Goal: Task Accomplishment & Management: Manage account settings

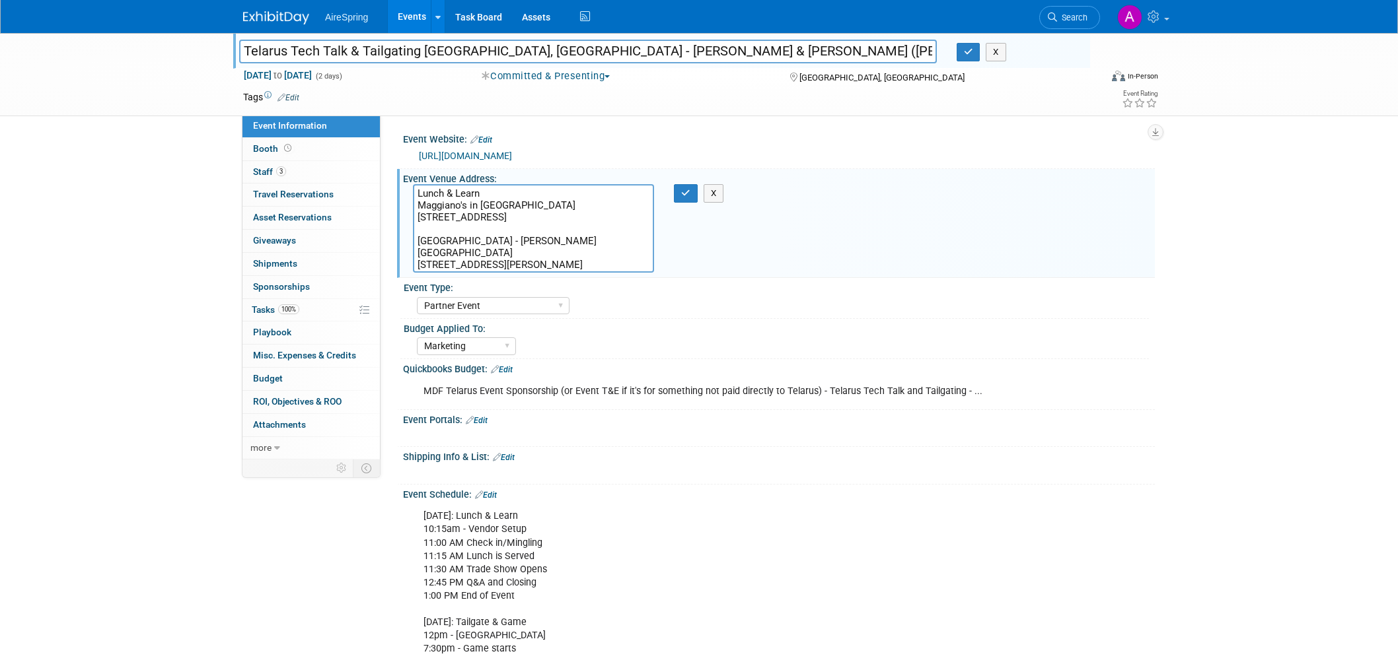
select select "Partner Event"
select select "Marketing"
click at [975, 449] on div "Shipping Info & List: Edit" at bounding box center [779, 455] width 752 height 17
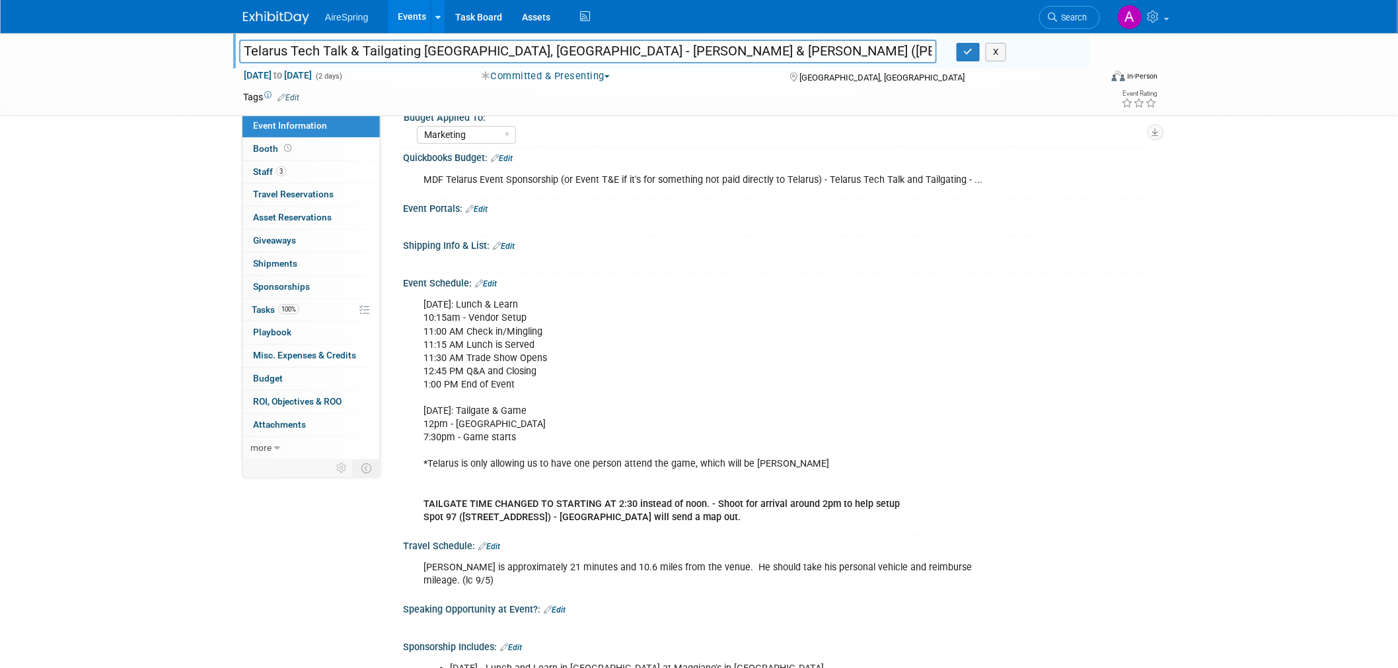
scroll to position [220, 0]
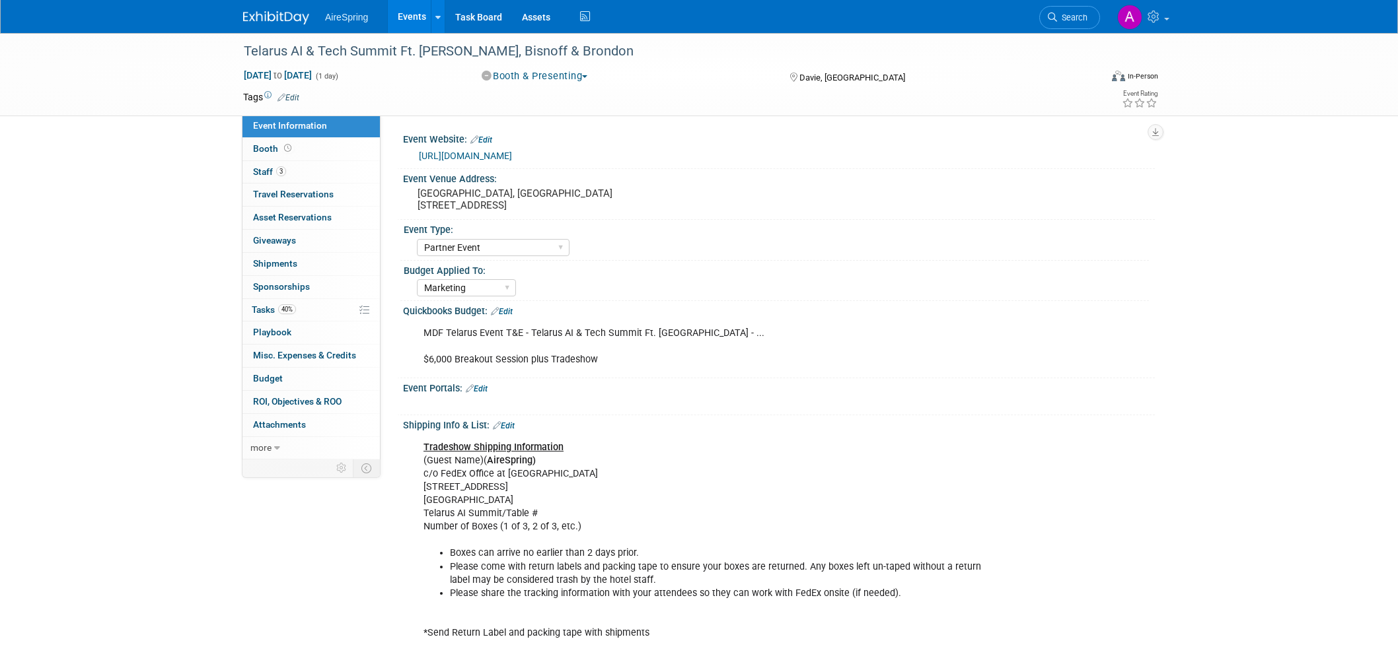
select select "Partner Event"
select select "Marketing"
click at [1020, 320] on div "X" at bounding box center [1049, 320] width 61 height 1
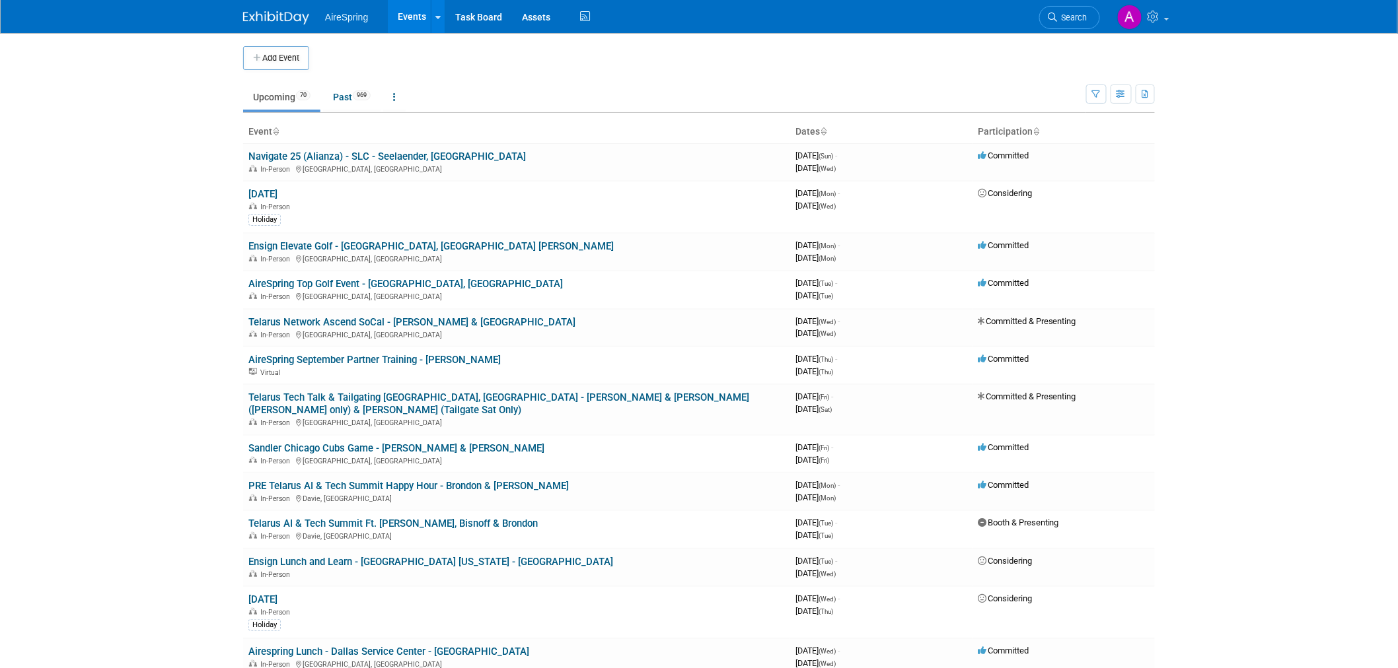
click at [94, 289] on body "AireSpring Events Add Event Bulk Upload Events Shareable Event Boards Recently …" at bounding box center [699, 334] width 1398 height 668
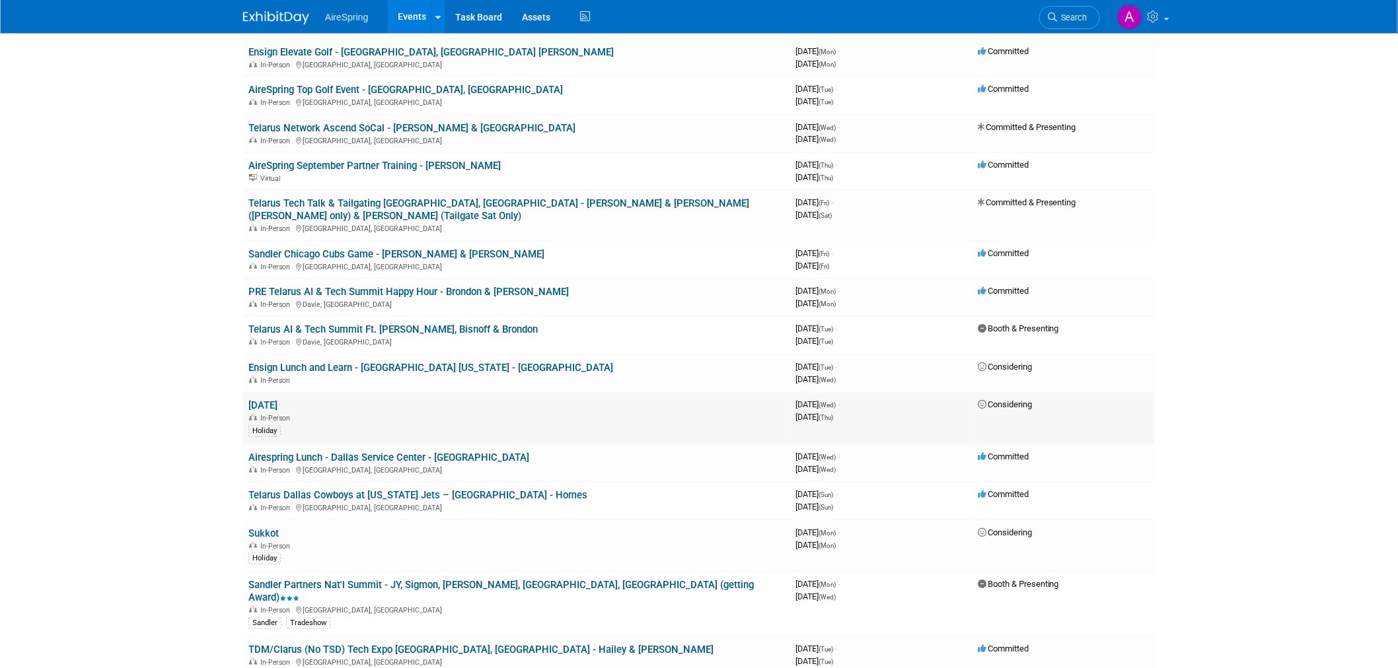
scroll to position [220, 0]
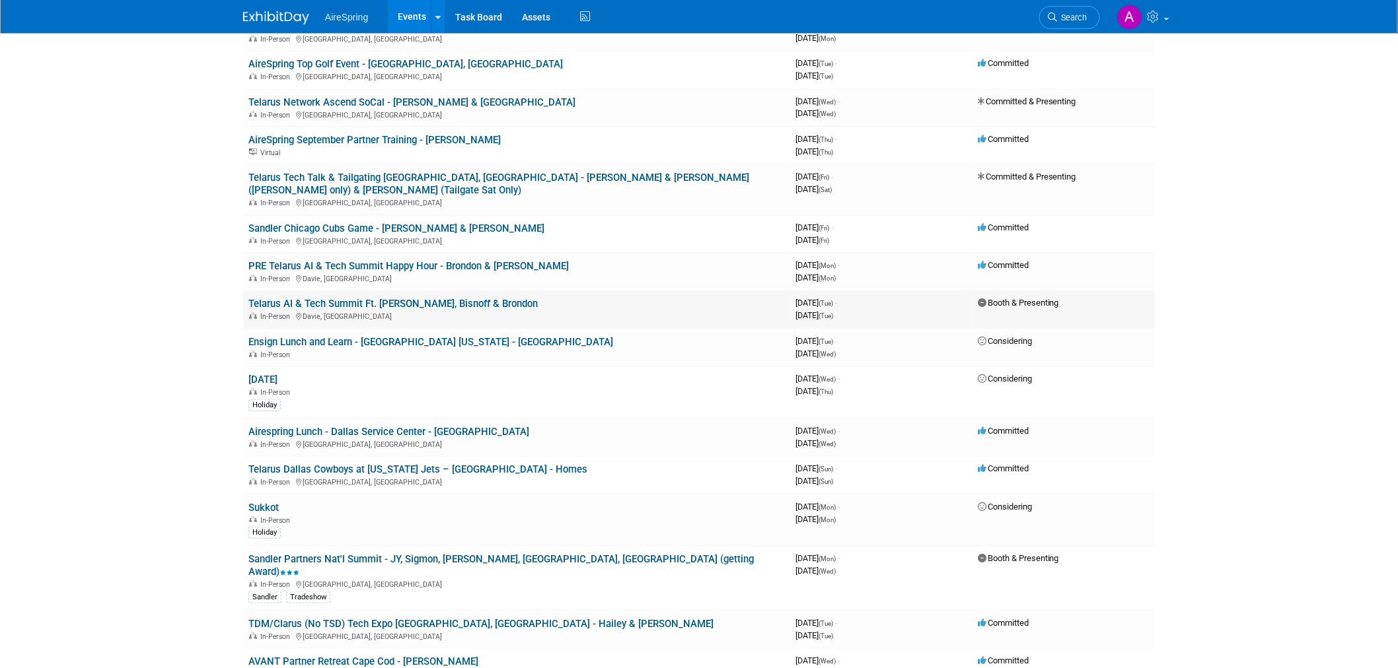
click at [613, 291] on td "Telarus AI & Tech Summit Ft. Lauderdale - Hester, Bisnoff & Brondon In-Person D…" at bounding box center [516, 310] width 547 height 38
click at [500, 298] on link "Telarus AI & Tech Summit Ft. [PERSON_NAME], Bisnoff & Brondon" at bounding box center [392, 304] width 289 height 12
click at [531, 298] on link "Telarus AI & Tech Summit Ft. [PERSON_NAME], Bisnoff & Brondon" at bounding box center [392, 304] width 289 height 12
click at [136, 367] on body "AireSpring Events Add Event Bulk Upload Events Shareable Event Boards Recently …" at bounding box center [699, 114] width 1398 height 668
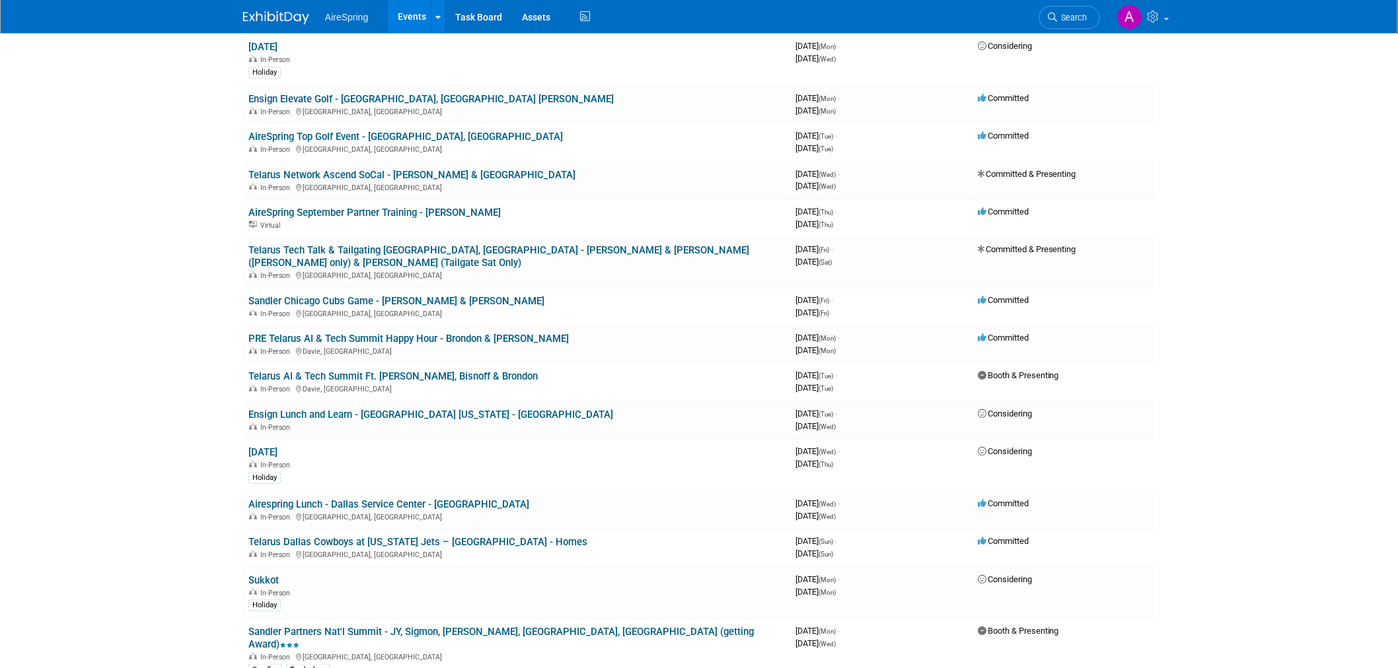
scroll to position [147, 0]
click at [446, 410] on link "Ensign Lunch and Learn - Dallas Texas - Lomond" at bounding box center [430, 416] width 365 height 12
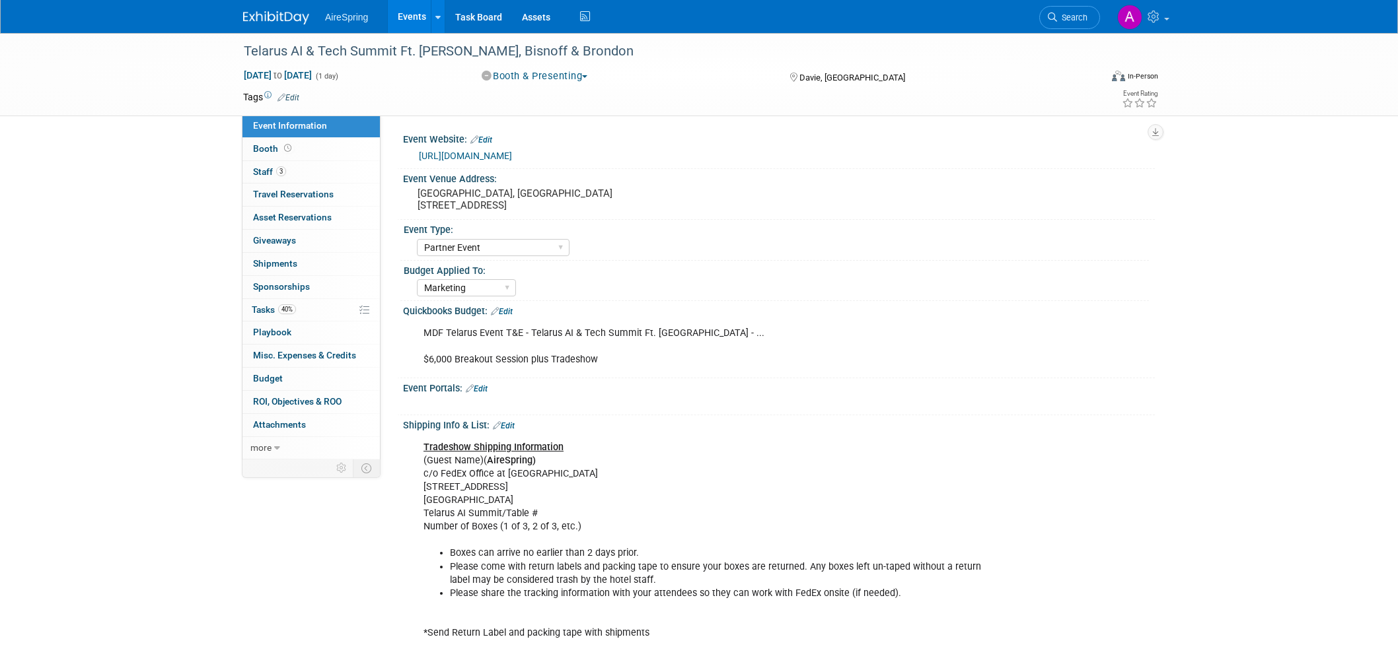
select select "Partner Event"
select select "Marketing"
select select "Partner Event"
select select "Marketing"
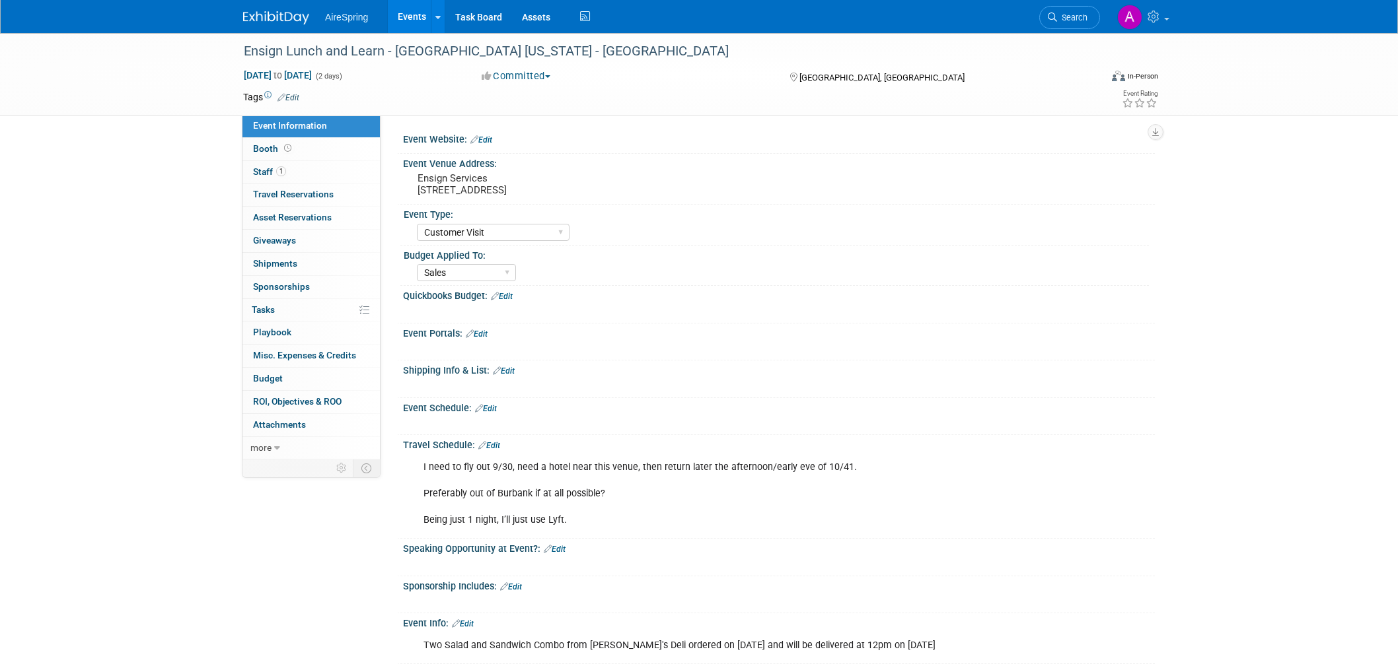
select select "Customer Visit"
select select "Sales"
click at [480, 188] on pre "Ensign Services 14800 Landmark Blvd Suite 800, Dallas, TX 75254" at bounding box center [559, 184] width 284 height 24
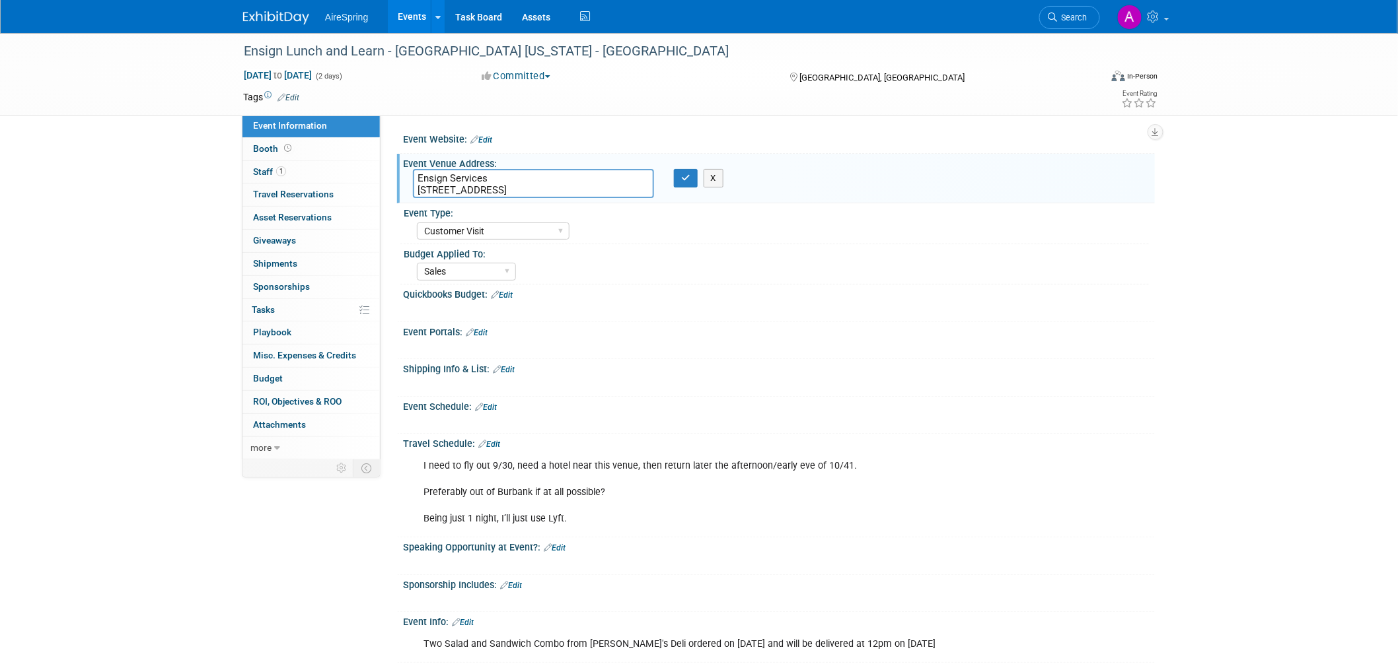
click at [480, 188] on textarea "Ensign Services 14800 Landmark Blvd Suite 800, Dallas, TX 75254" at bounding box center [533, 183] width 241 height 29
click at [487, 194] on textarea "Ensign Services 14800 Landmark Blvd Suite 800, Dallas, TX 75254" at bounding box center [533, 183] width 241 height 29
click at [509, 189] on textarea "Ensign Services 14800 Landmark Blvd Suite 800, Dallas, TX 75254" at bounding box center [533, 183] width 241 height 29
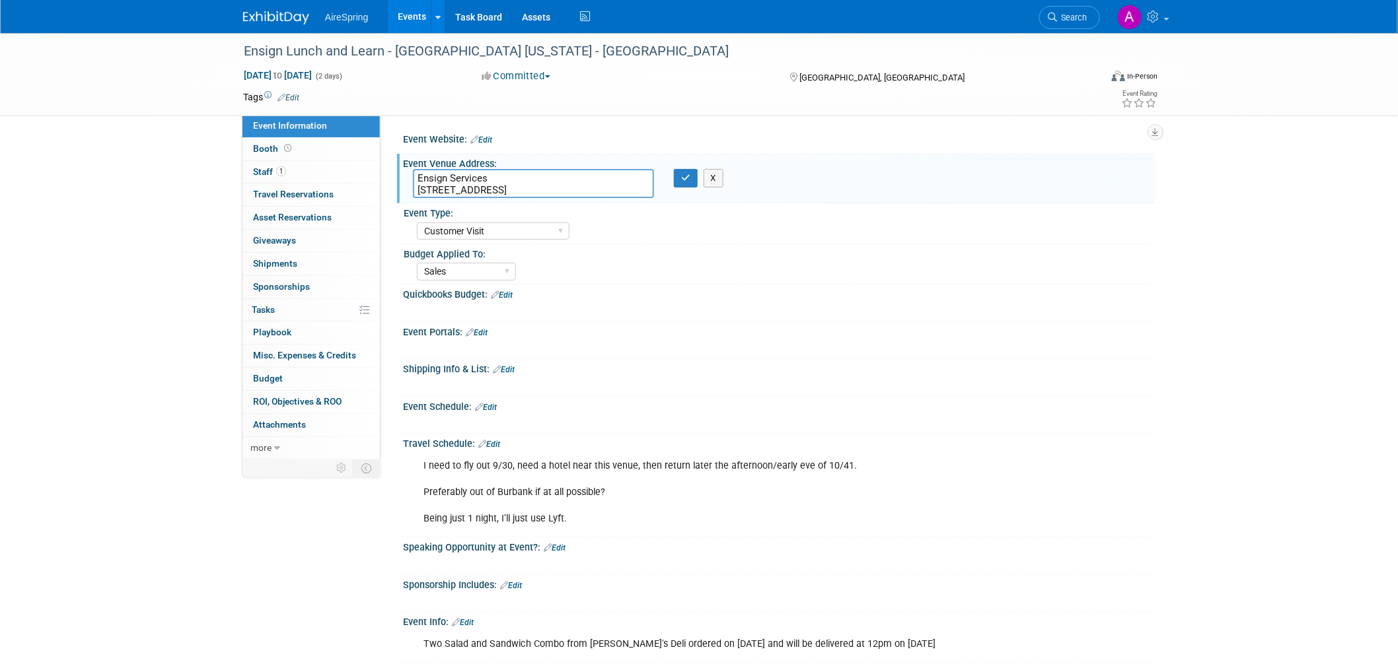
click at [509, 189] on textarea "Ensign Services 14800 Landmark Blvd Suite 800, Dallas, TX 75254" at bounding box center [533, 183] width 241 height 29
click at [919, 279] on div "Marketing Sales Operations Customer" at bounding box center [783, 270] width 732 height 21
click at [1120, 434] on div "Travel Schedule: Edit" at bounding box center [779, 442] width 752 height 17
click at [492, 186] on textarea "Ensign Services 14800 Landmark Blvd Suite 800, Dallas, TX 75254" at bounding box center [533, 183] width 241 height 29
drag, startPoint x: 626, startPoint y: 188, endPoint x: 391, endPoint y: 188, distance: 234.5
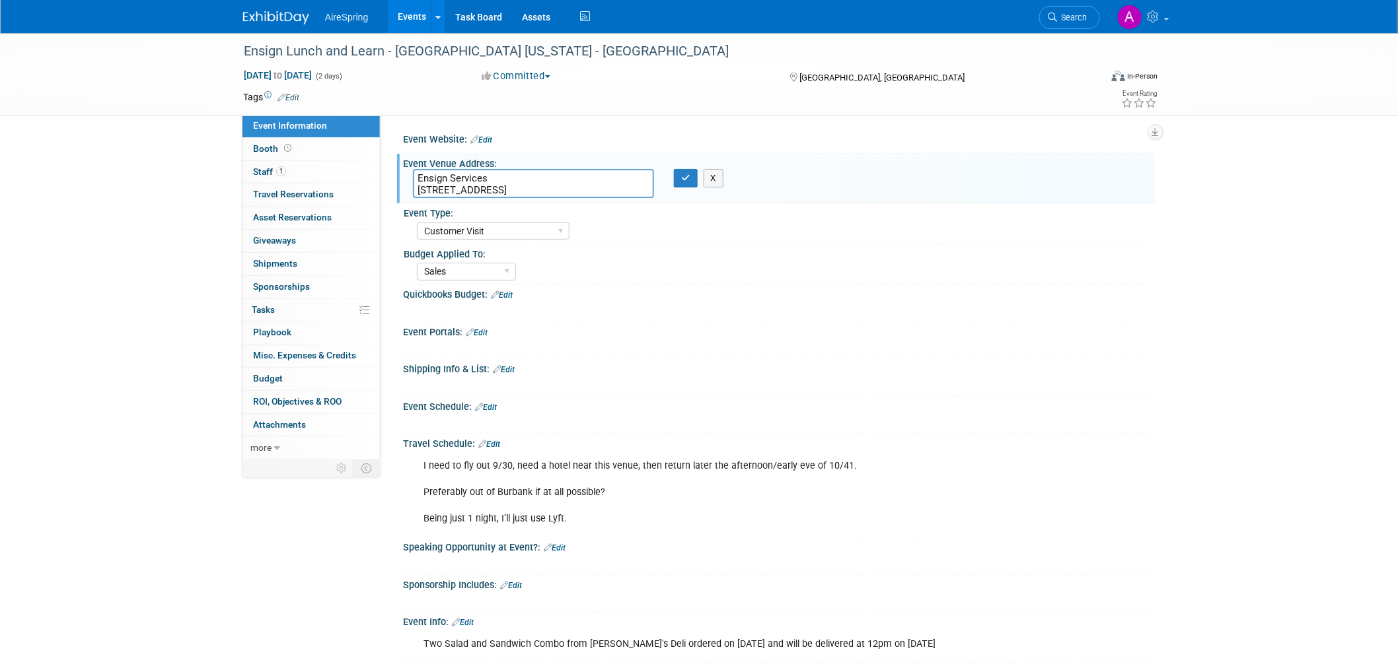
click at [391, 188] on div "Event Website: Edit Event Venue Address: Ensign Services 14800 Landmark Blvd Su…" at bounding box center [767, 288] width 774 height 346
drag, startPoint x: 638, startPoint y: 189, endPoint x: 373, endPoint y: 198, distance: 265.0
click at [373, 198] on div "Event Information Event Info Booth Booth 1 Staff 1 Staff 0 Travel Reservations …" at bounding box center [698, 410] width 931 height 755
click at [1079, 296] on div "Quickbooks Budget: Edit" at bounding box center [779, 293] width 752 height 17
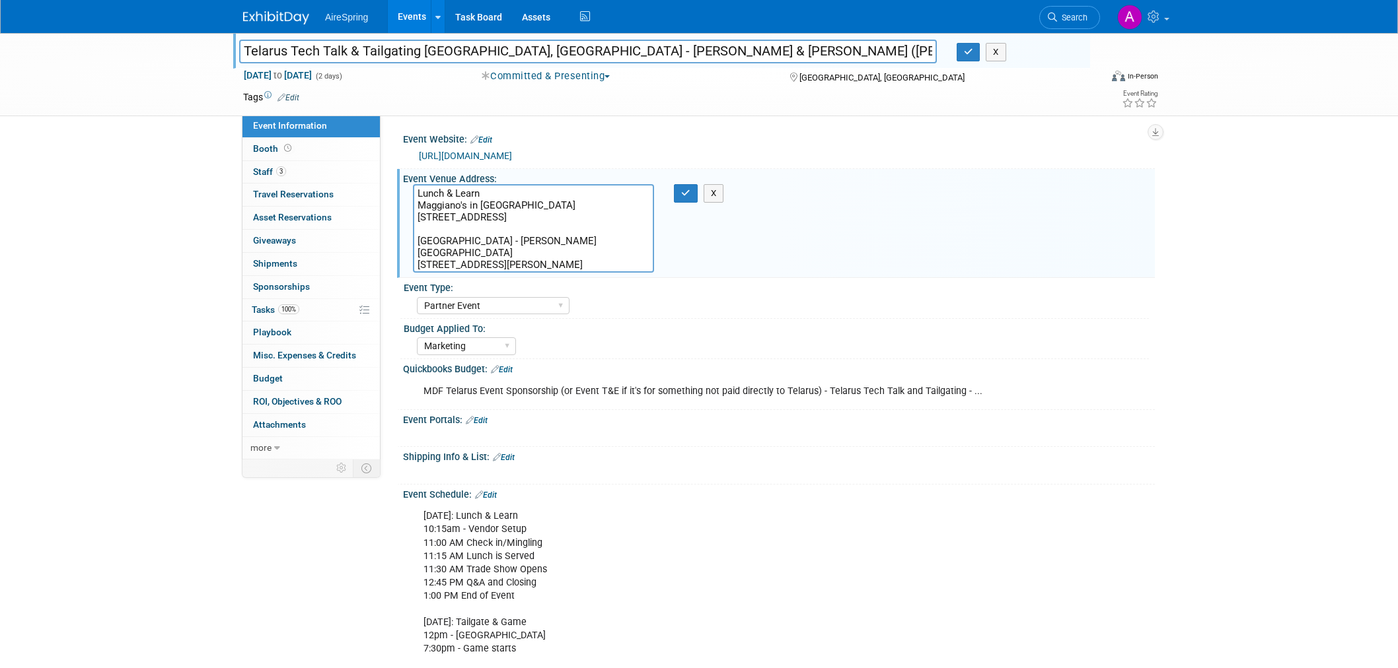
select select "Partner Event"
select select "Marketing"
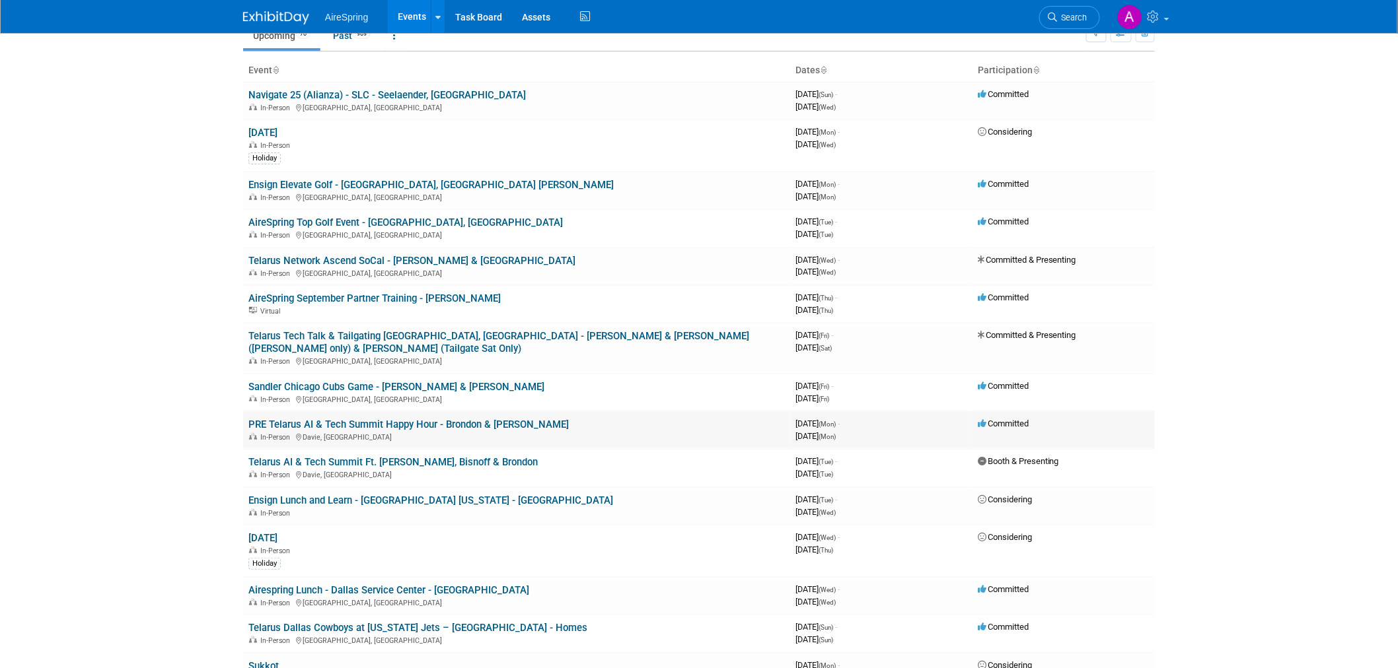
scroll to position [147, 0]
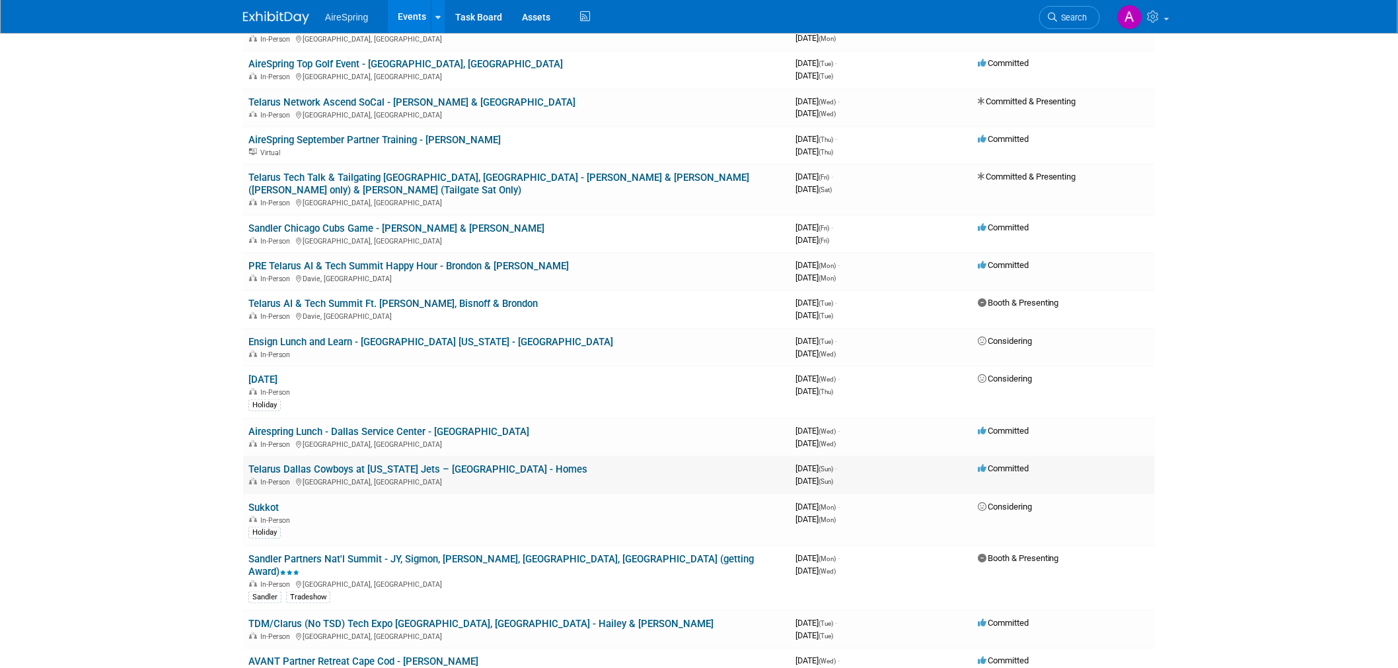
scroll to position [367, 0]
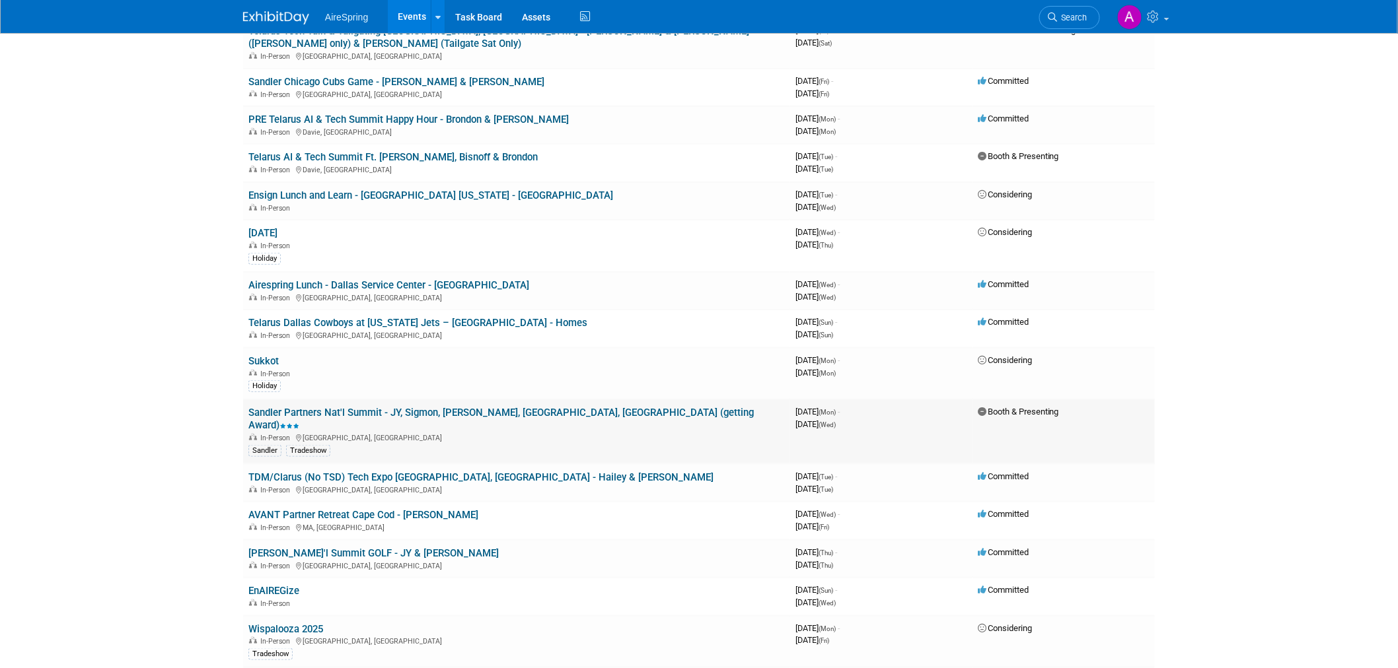
click at [452, 407] on link "Sandler Partners Nat'l Summit - JY, Sigmon, [PERSON_NAME], [GEOGRAPHIC_DATA], […" at bounding box center [500, 419] width 505 height 24
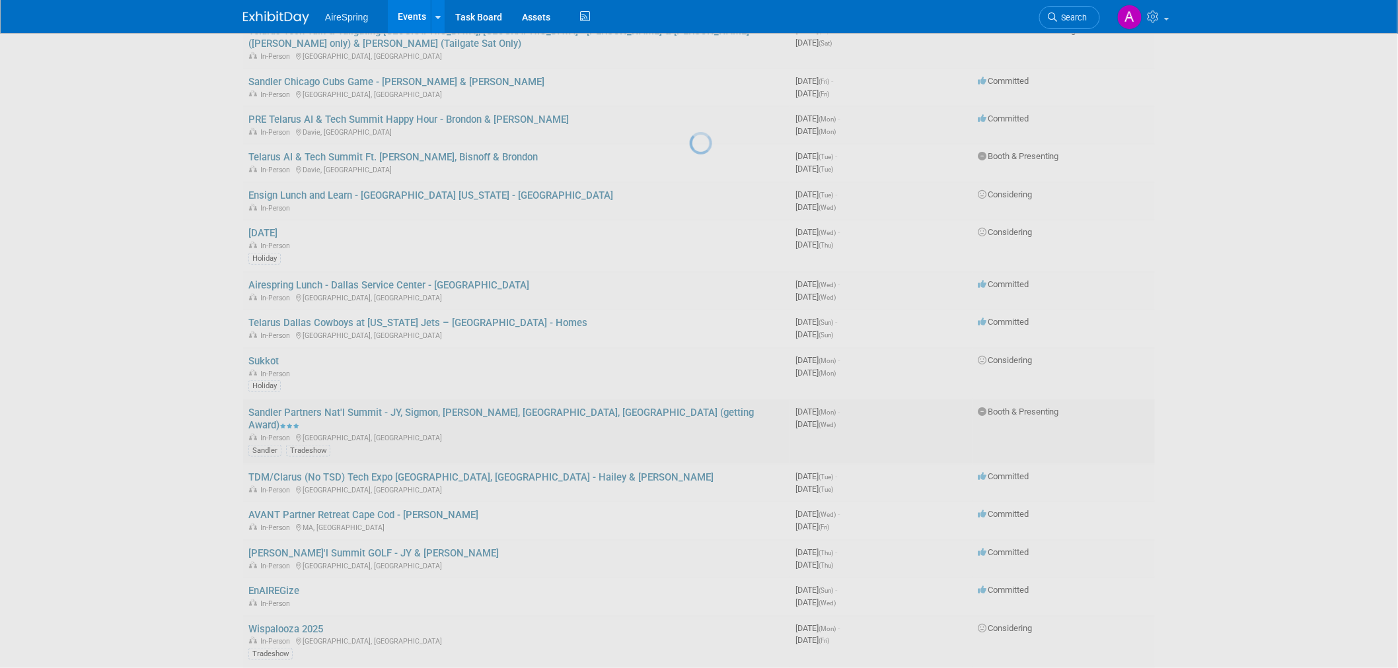
click at [690, 392] on div at bounding box center [699, 334] width 18 height 668
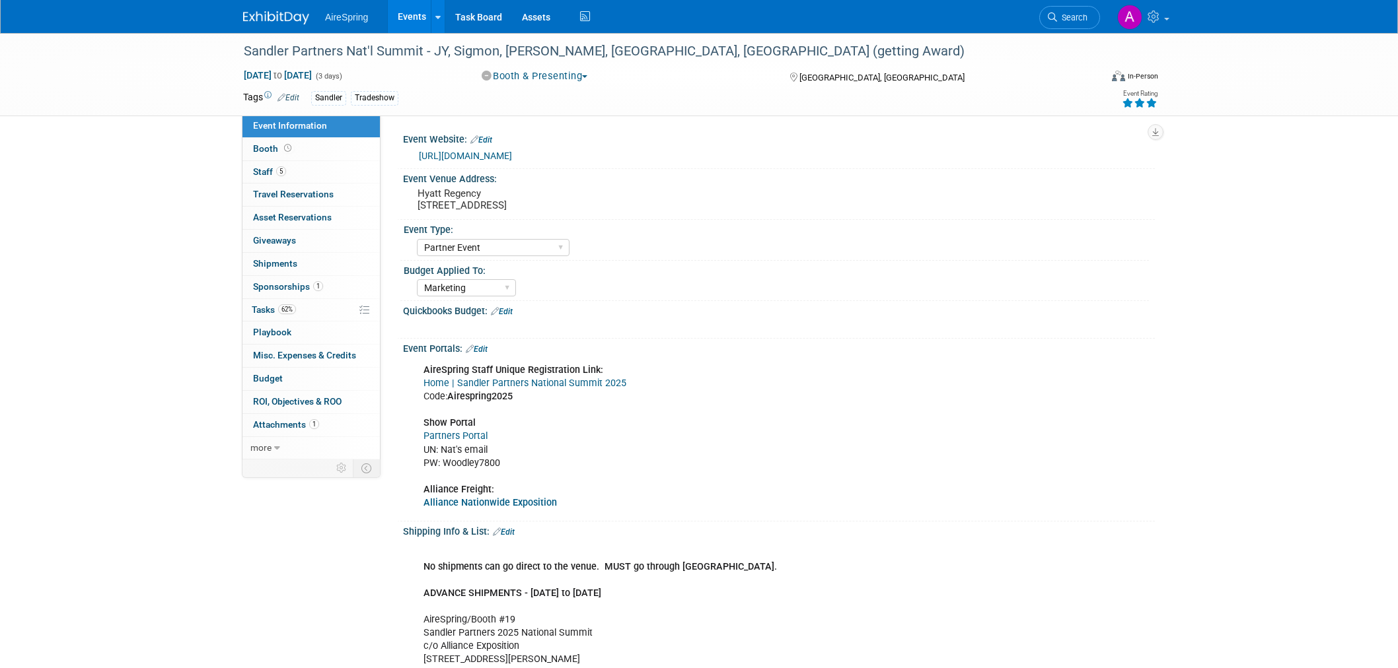
select select "Partner Event"
select select "Marketing"
click at [803, 444] on div "AireSpring Staff Unique Registration Link: Home | Sandler Partners National Sum…" at bounding box center [711, 436] width 595 height 159
click at [464, 207] on pre "Hyatt Regency [STREET_ADDRESS]" at bounding box center [559, 200] width 284 height 24
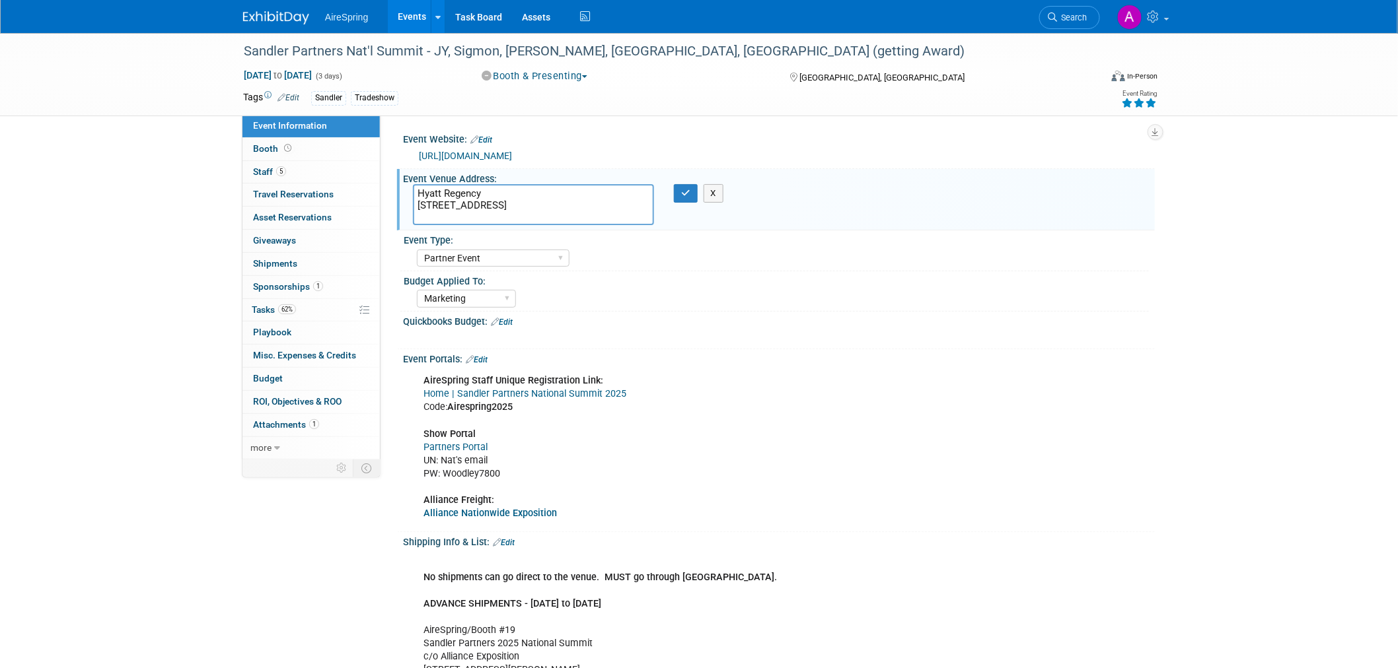
click at [464, 207] on textarea "Hyatt Regency [STREET_ADDRESS]" at bounding box center [533, 204] width 241 height 41
click at [900, 354] on div "Event Portals: Edit" at bounding box center [779, 357] width 752 height 17
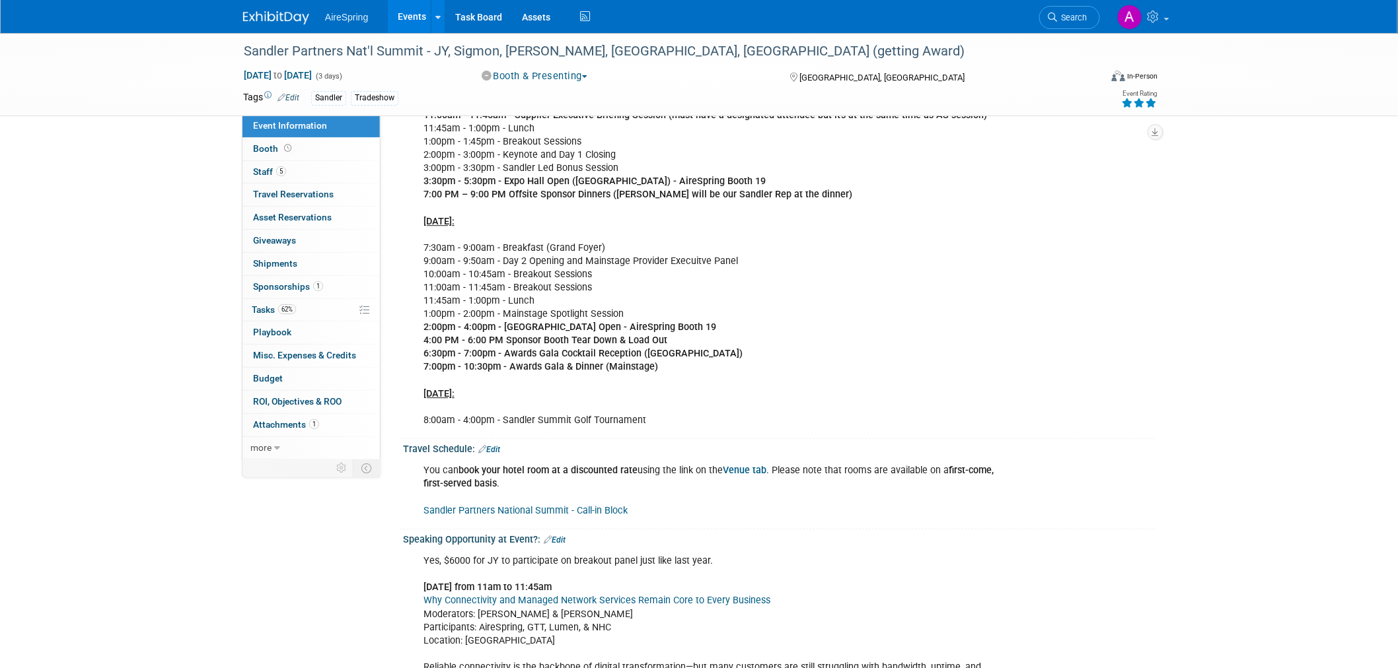
scroll to position [1394, 0]
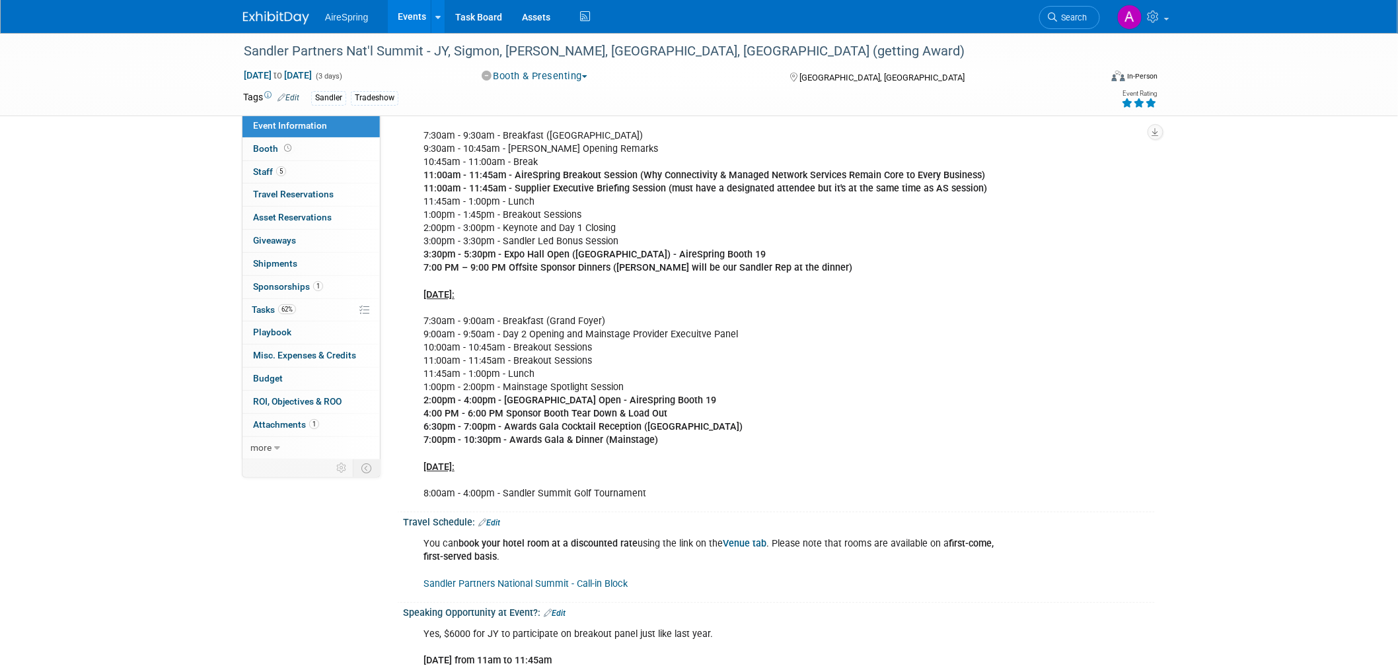
click at [913, 357] on div "Agenda | Sandler Partners National Summit 2025 [DATE]: 2:00 PM – 5:00 pm - Spon…" at bounding box center [711, 248] width 595 height 517
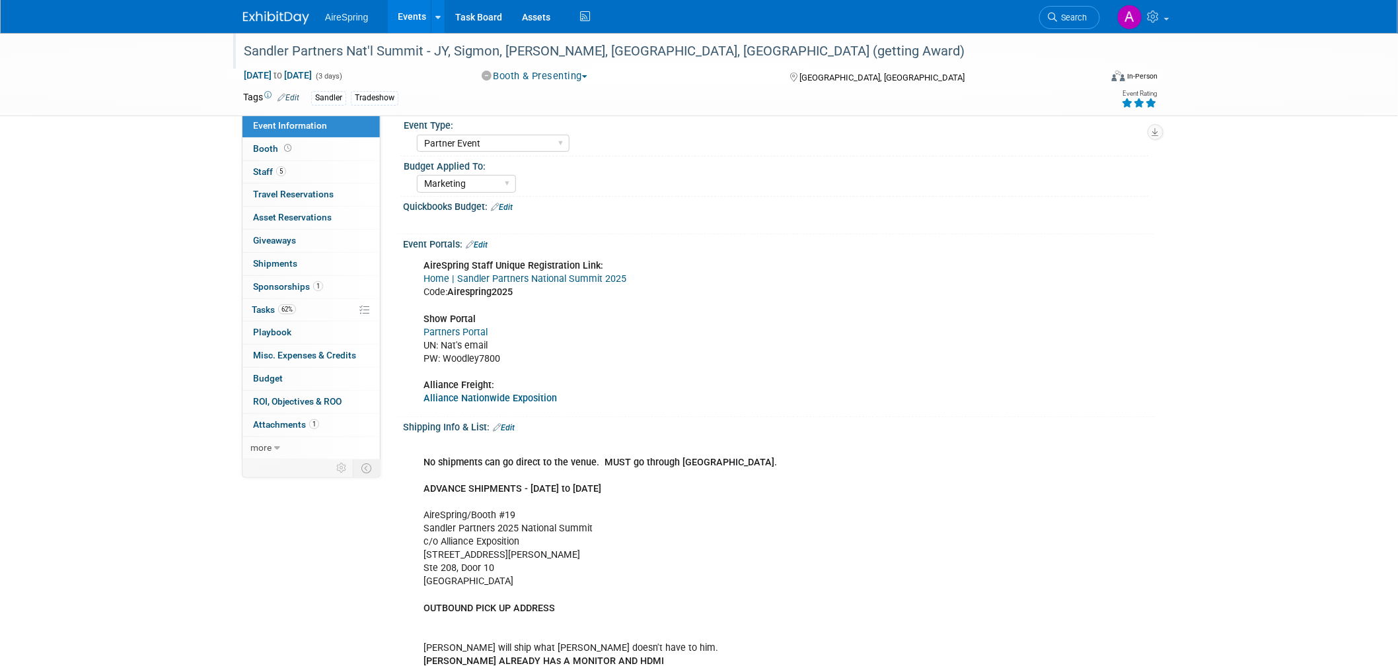
scroll to position [73, 0]
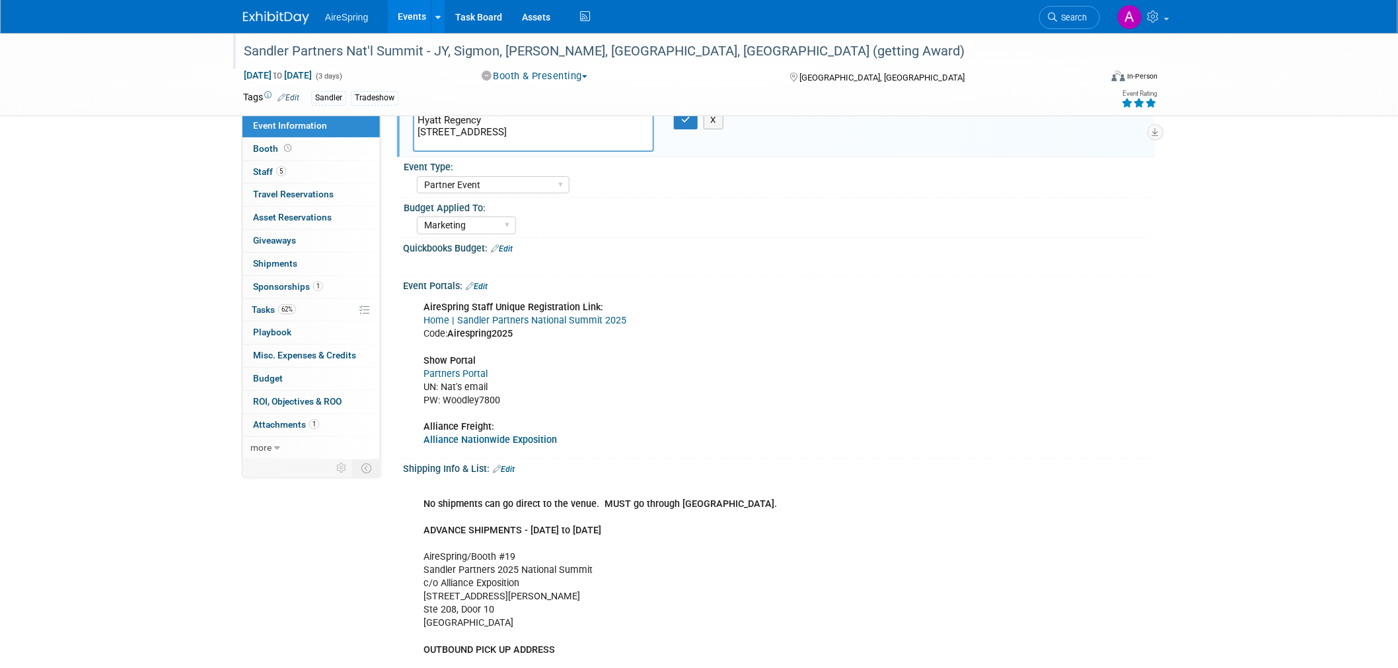
click at [575, 49] on div "Sandler Partners Nat'l Summit - JY, Sigmon, [PERSON_NAME], [GEOGRAPHIC_DATA], […" at bounding box center [659, 52] width 841 height 24
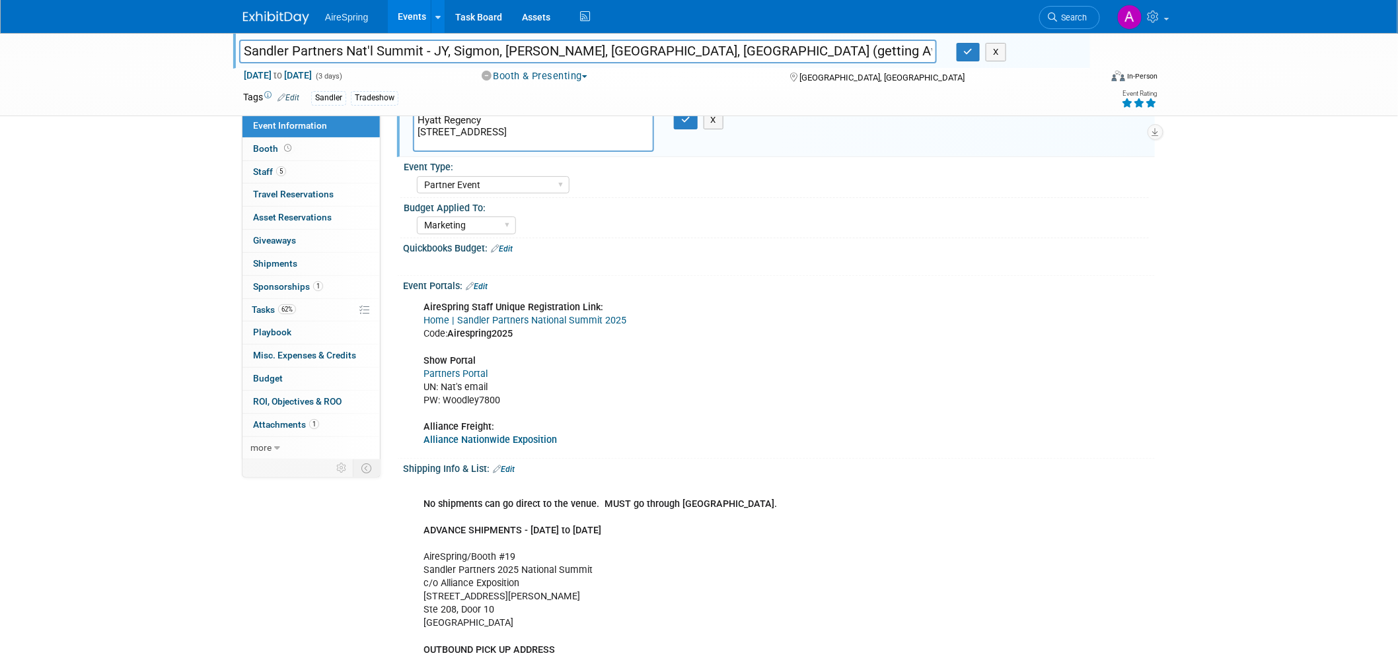
drag, startPoint x: 245, startPoint y: 50, endPoint x: 457, endPoint y: 57, distance: 212.2
click at [457, 57] on input "Sandler Partners Nat'l Summit - JY, Sigmon, [PERSON_NAME], [GEOGRAPHIC_DATA], […" at bounding box center [588, 51] width 698 height 23
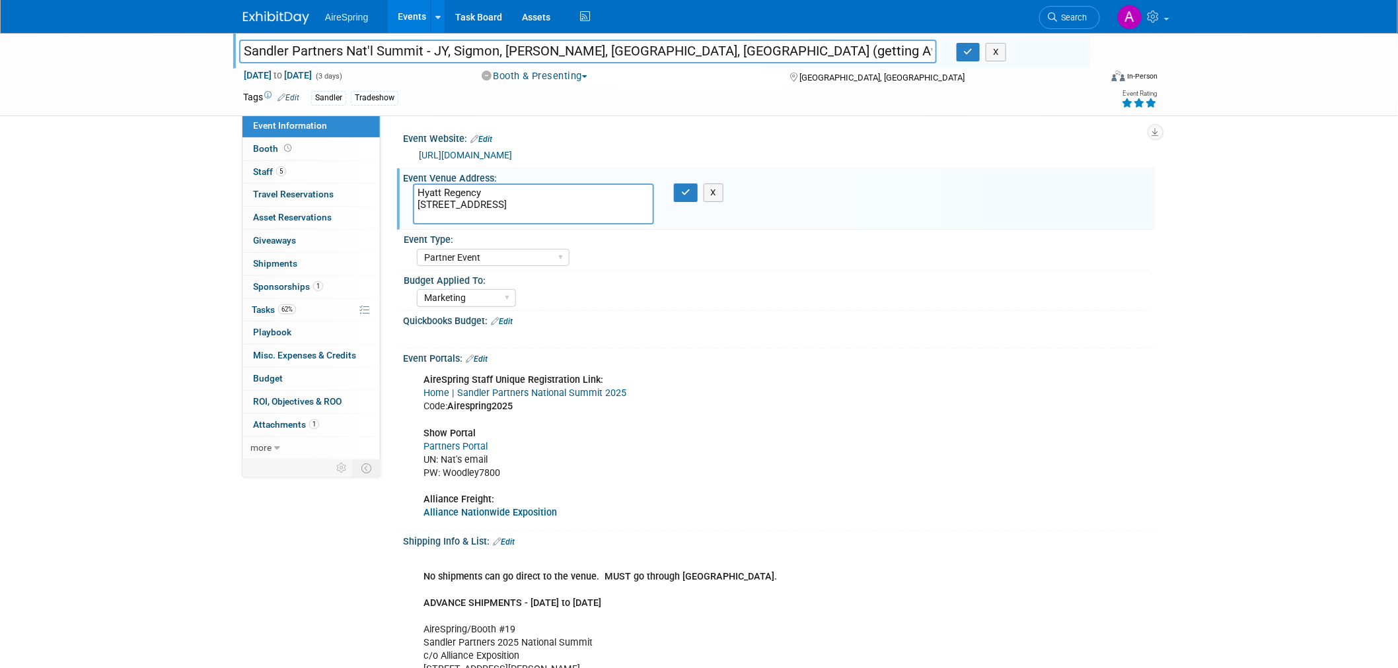
scroll to position [0, 0]
drag, startPoint x: 459, startPoint y: 218, endPoint x: 417, endPoint y: 207, distance: 43.1
click at [417, 207] on textarea "Hyatt Regency [STREET_ADDRESS]" at bounding box center [533, 204] width 241 height 41
